Goal: Understand process/instructions: Learn how to perform a task or action

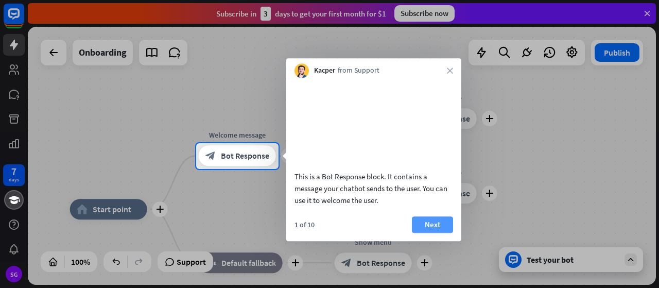
click at [435, 230] on button "Next" at bounding box center [432, 224] width 41 height 16
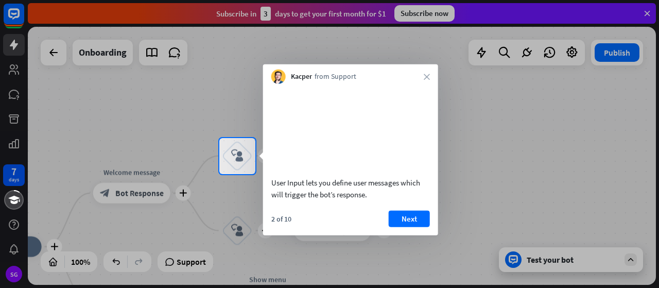
click at [412, 227] on button "Next" at bounding box center [409, 218] width 41 height 16
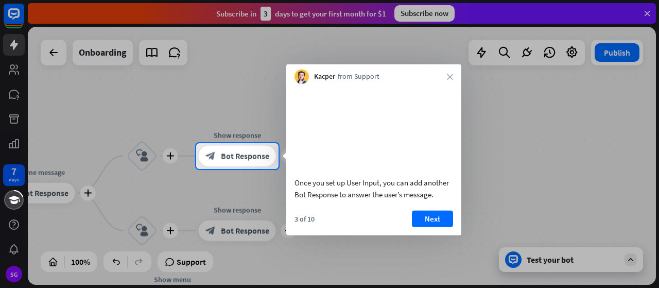
click at [424, 227] on button "Next" at bounding box center [432, 218] width 41 height 16
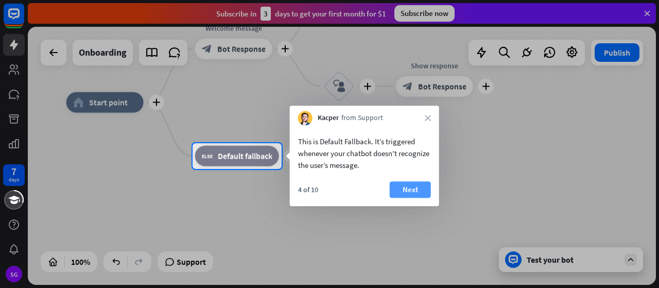
click at [412, 189] on button "Next" at bounding box center [410, 189] width 41 height 16
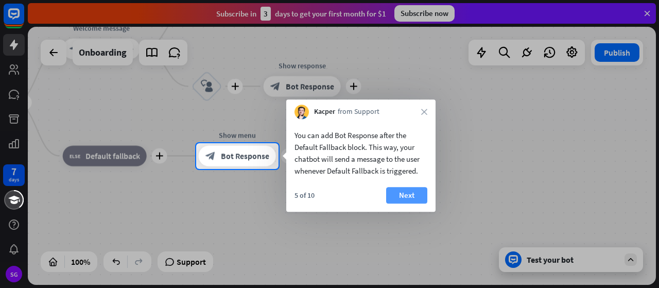
click at [414, 193] on button "Next" at bounding box center [406, 195] width 41 height 16
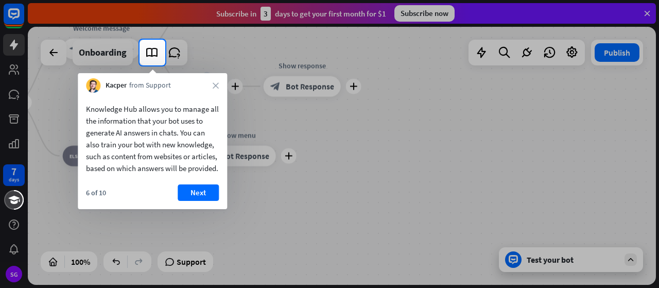
click at [205, 201] on button "Next" at bounding box center [198, 192] width 41 height 16
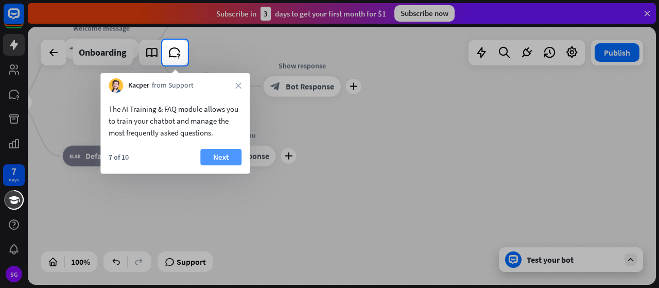
click at [218, 161] on button "Next" at bounding box center [220, 157] width 41 height 16
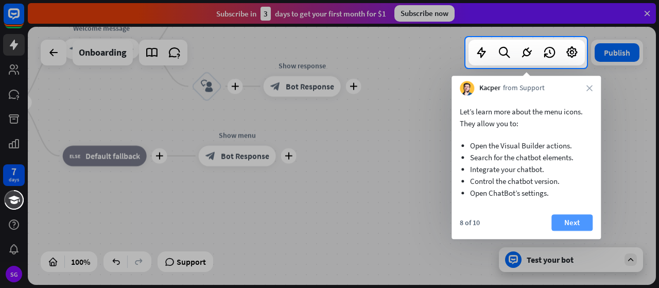
click at [565, 218] on button "Next" at bounding box center [572, 222] width 41 height 16
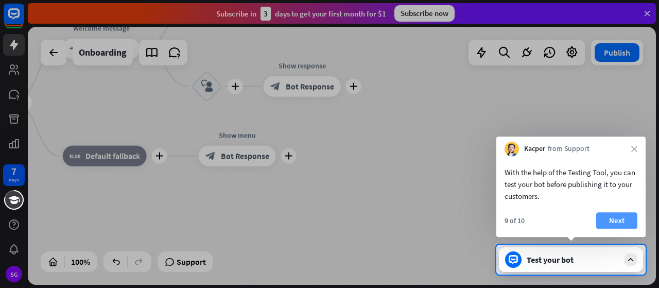
click at [610, 220] on button "Next" at bounding box center [616, 220] width 41 height 16
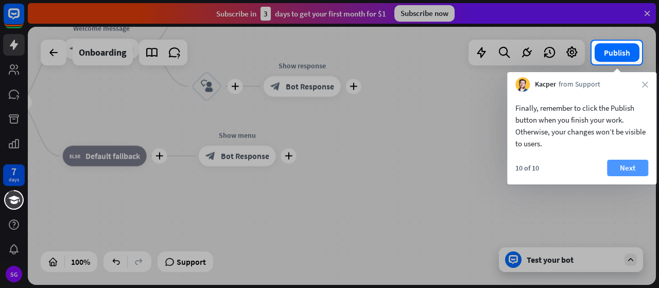
click at [630, 166] on button "Next" at bounding box center [627, 168] width 41 height 16
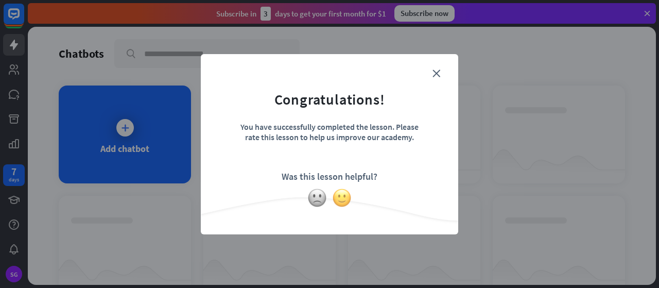
click at [344, 199] on img at bounding box center [342, 198] width 20 height 20
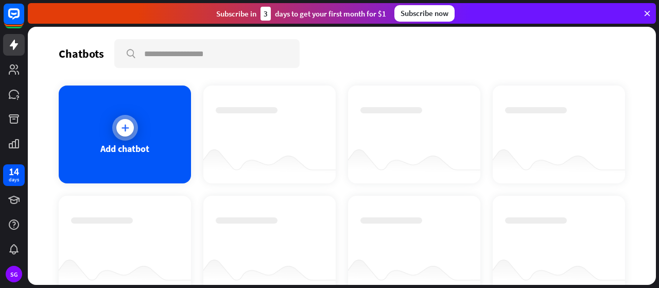
click at [149, 135] on div "Add chatbot" at bounding box center [125, 135] width 132 height 98
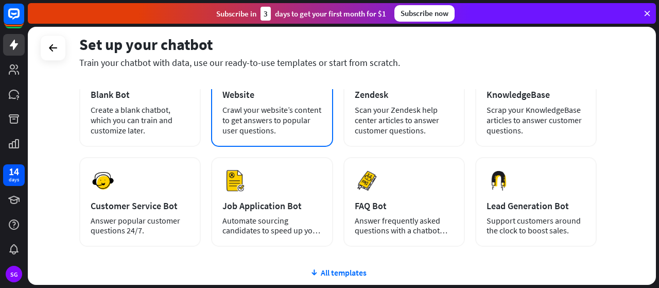
scroll to position [103, 0]
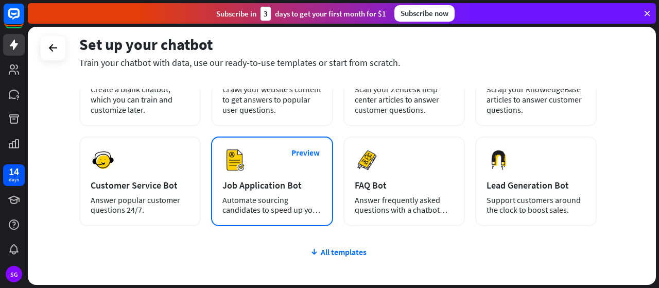
click at [279, 185] on div "Job Application Bot" at bounding box center [272, 185] width 99 height 12
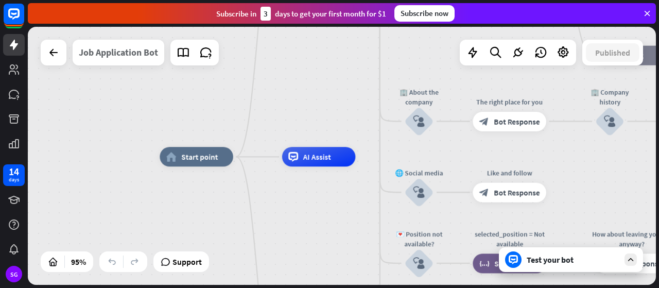
click at [121, 56] on div "Job Application Bot" at bounding box center [118, 53] width 79 height 26
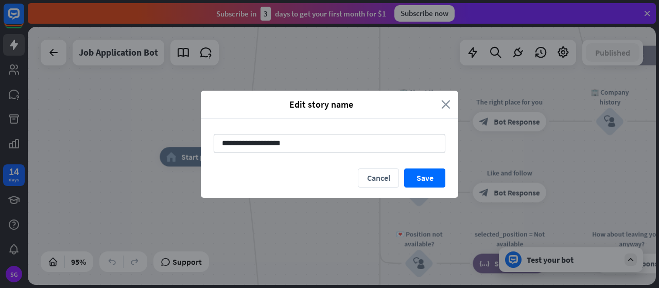
click at [445, 104] on icon "close" at bounding box center [445, 104] width 9 height 12
